Goal: Task Accomplishment & Management: Complete application form

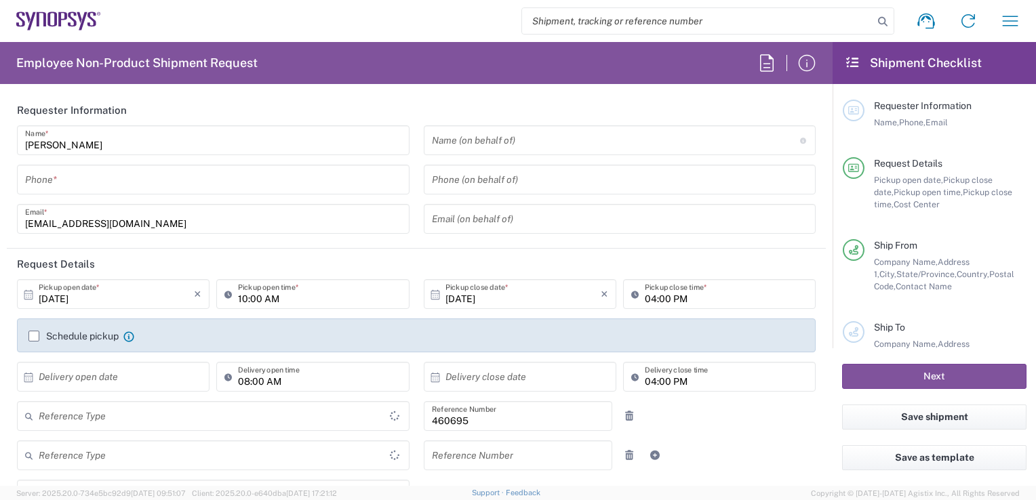
type input "Delivered at Place"
type input "US01, SDG, M, HAPSOp 460695"
type input "[GEOGRAPHIC_DATA]"
type input "[US_STATE]"
type input "[GEOGRAPHIC_DATA]"
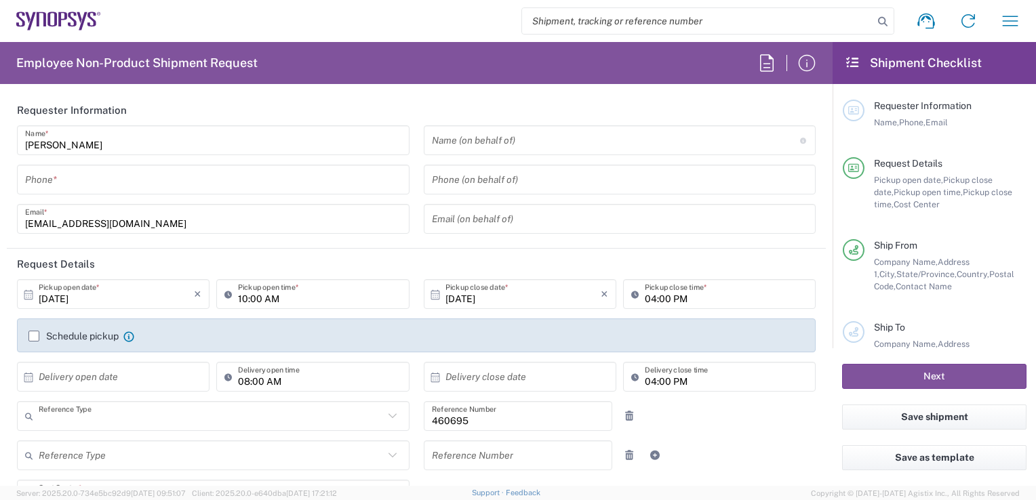
type input "Department"
type input "Headquarters USSV"
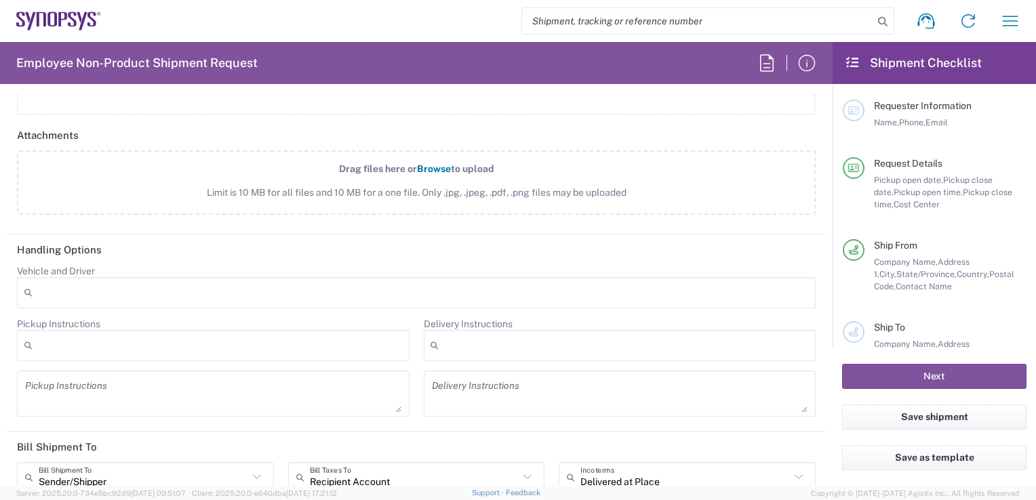
scroll to position [1685, 0]
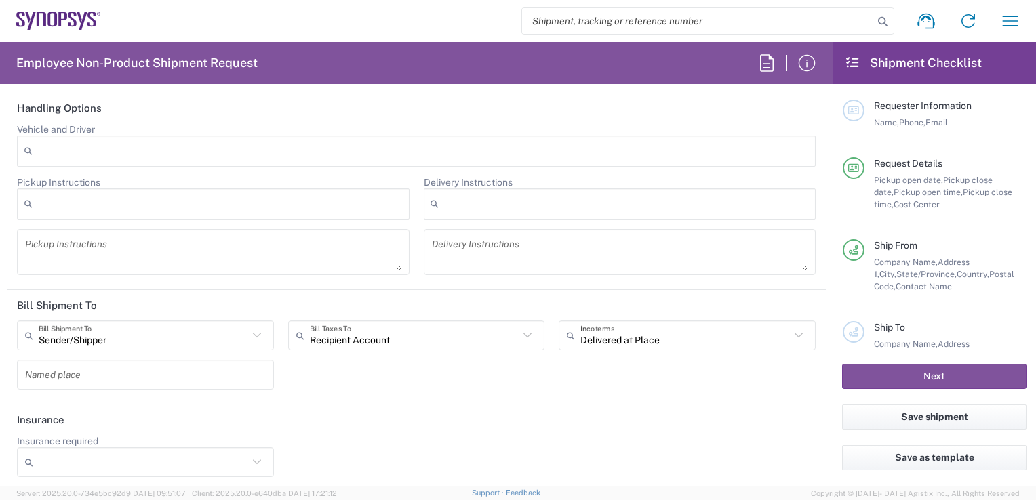
click at [843, 9] on input "search" at bounding box center [697, 21] width 351 height 26
